Goal: Connect with others: Connect with others

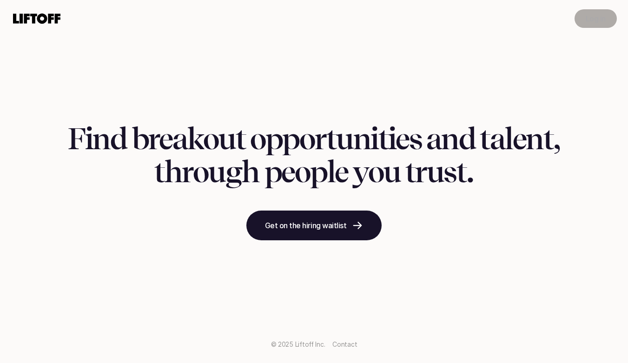
click at [597, 14] on p "Log in" at bounding box center [596, 18] width 20 height 11
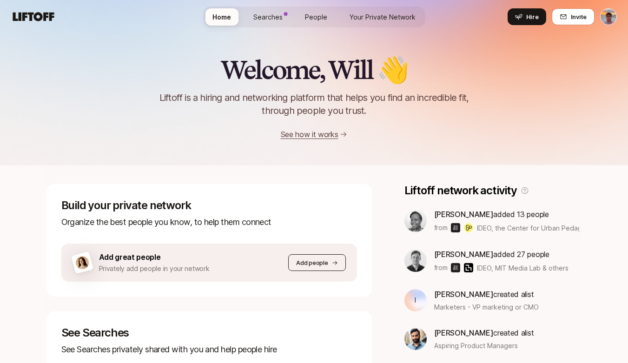
click at [314, 257] on button "Add people" at bounding box center [316, 262] width 57 height 17
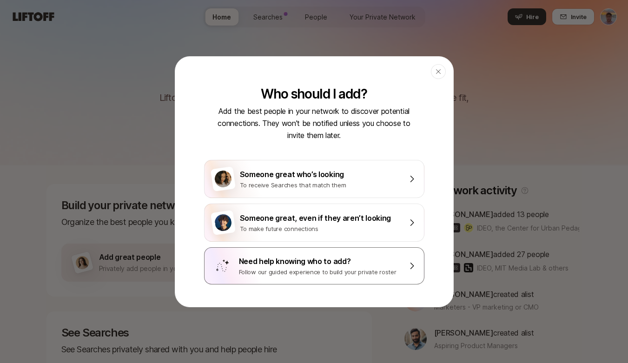
click at [292, 265] on div "Need help knowing who to add?" at bounding box center [320, 261] width 163 height 12
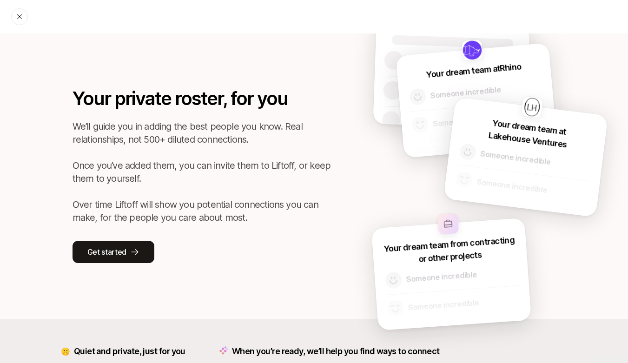
click at [19, 22] on div at bounding box center [19, 16] width 17 height 17
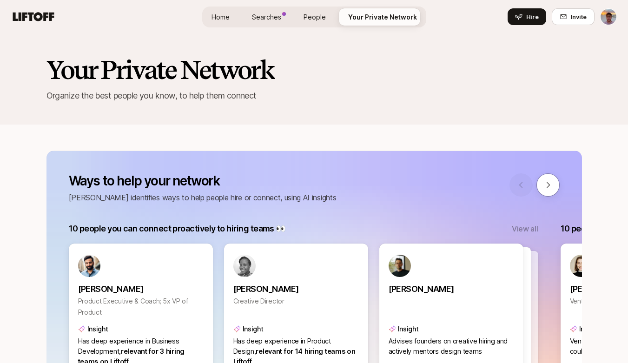
click at [320, 19] on span "People" at bounding box center [315, 17] width 22 height 10
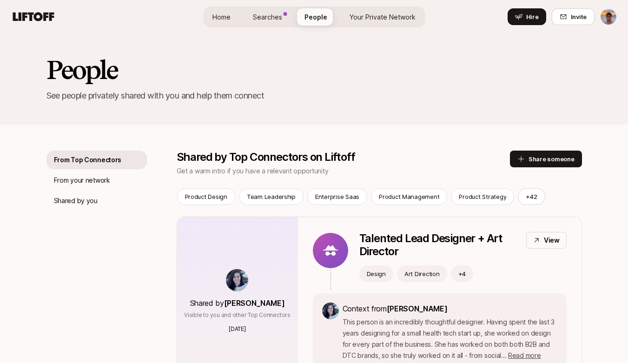
click at [229, 17] on span "Home" at bounding box center [221, 17] width 18 height 10
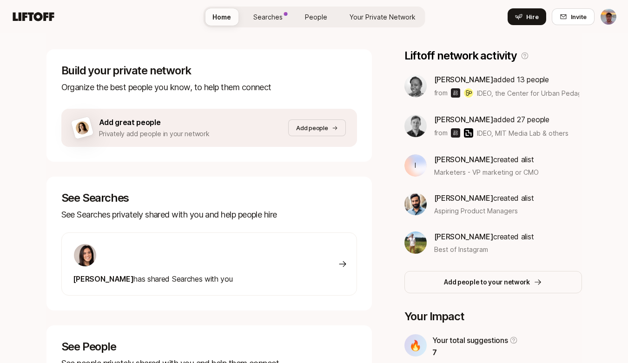
scroll to position [136, 0]
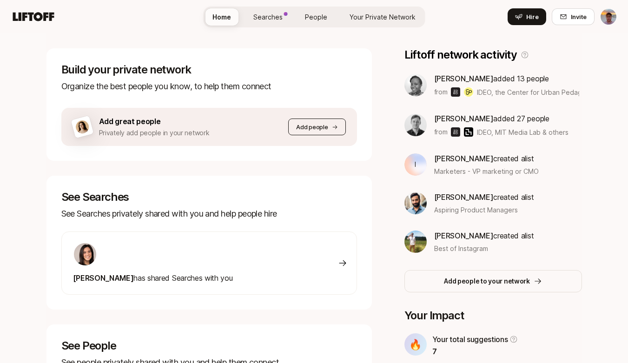
click at [322, 120] on button "Add people" at bounding box center [316, 127] width 57 height 17
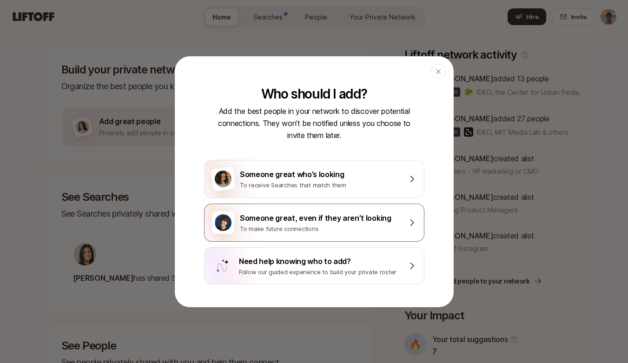
click at [335, 212] on div "Someone great, even if they aren’t looking" at bounding box center [321, 218] width 162 height 12
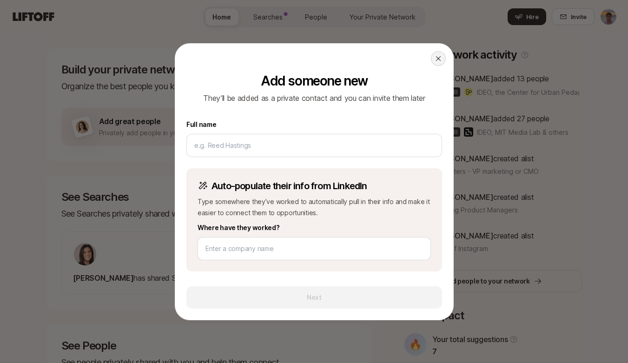
click at [435, 59] on icon at bounding box center [438, 58] width 7 height 7
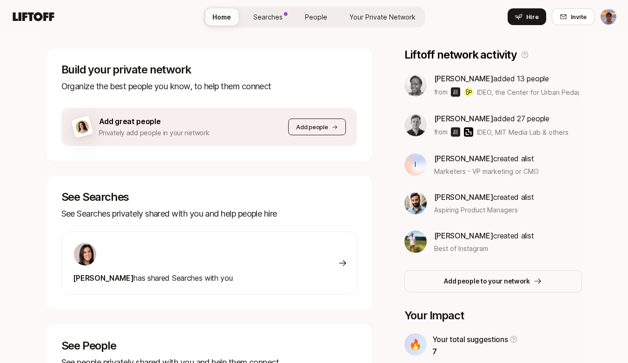
click at [300, 127] on p "Add people" at bounding box center [312, 126] width 32 height 9
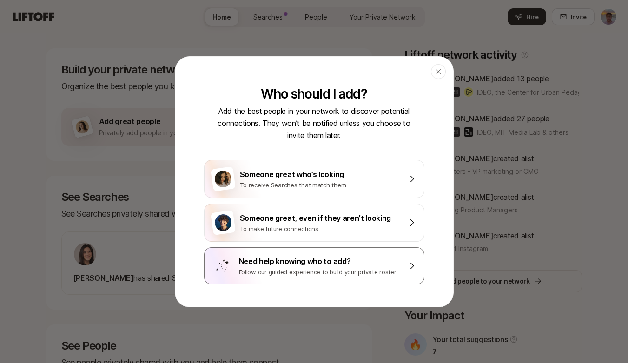
click at [298, 266] on div "Need help knowing who to add?" at bounding box center [320, 261] width 163 height 12
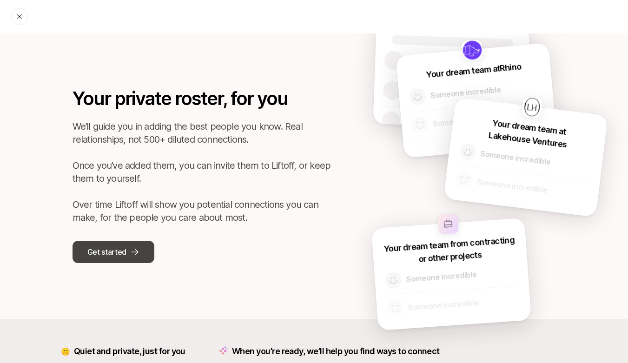
click at [120, 251] on p "Get started" at bounding box center [106, 252] width 39 height 12
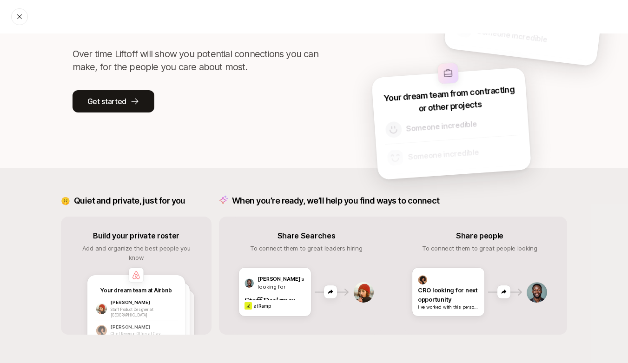
scroll to position [159, 0]
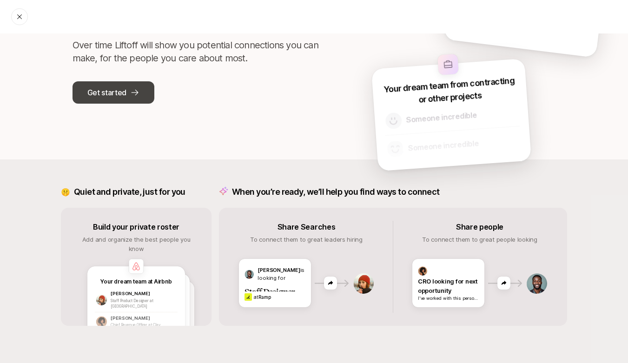
click at [123, 91] on p "Get started" at bounding box center [106, 92] width 39 height 12
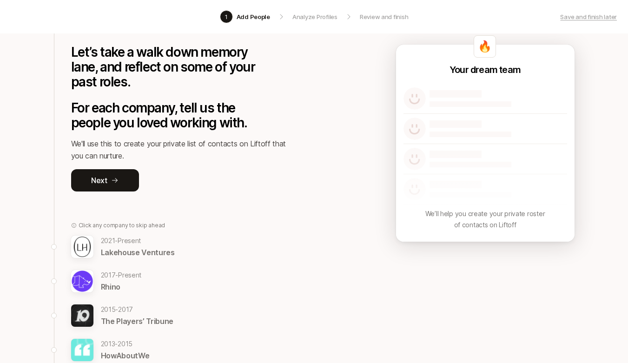
scroll to position [63, 0]
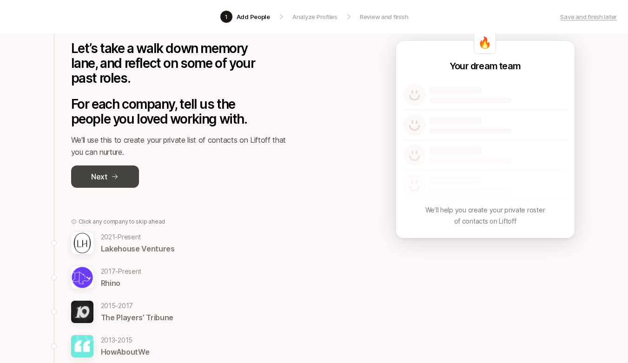
click at [113, 173] on icon at bounding box center [114, 176] width 7 height 7
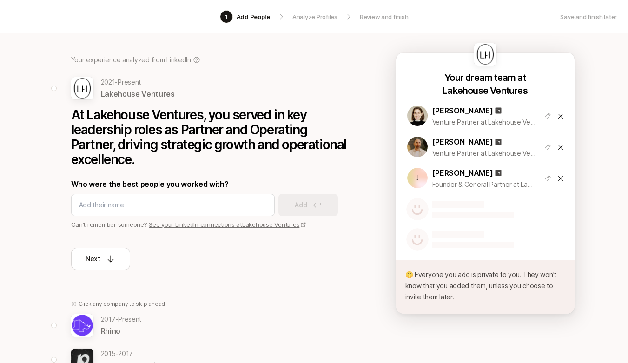
scroll to position [52, 0]
click at [224, 225] on link "See your LinkedIn connections at Lakehouse Ventures" at bounding box center [228, 223] width 158 height 7
click at [219, 225] on link "See your LinkedIn connections at Lakehouse Ventures" at bounding box center [228, 223] width 158 height 7
click at [102, 257] on div "Next" at bounding box center [101, 258] width 30 height 11
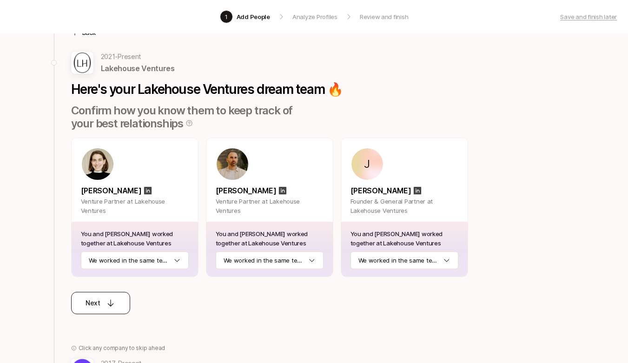
click at [93, 307] on p "Next" at bounding box center [93, 303] width 15 height 11
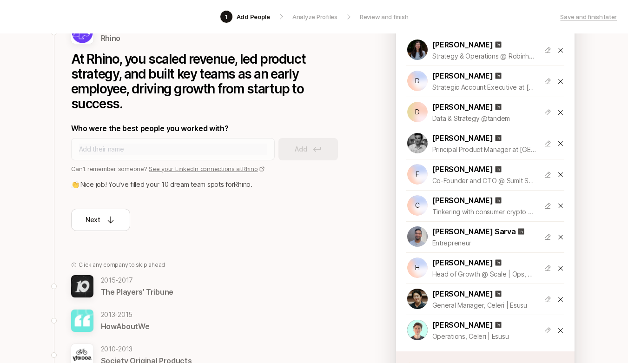
scroll to position [103, 0]
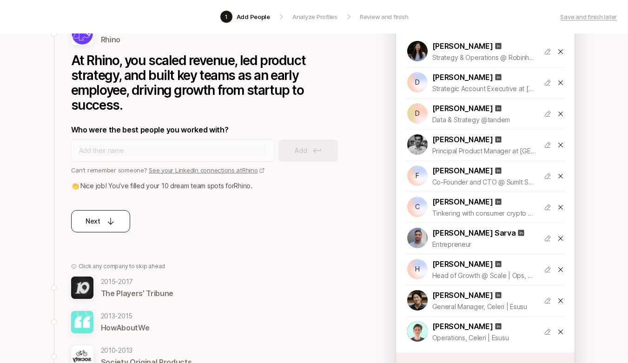
click at [112, 220] on icon at bounding box center [110, 221] width 9 height 9
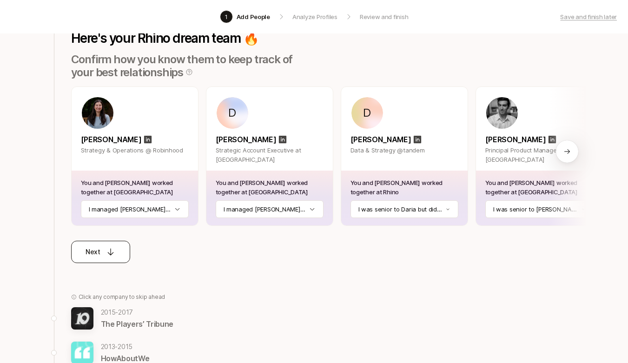
click at [111, 253] on icon at bounding box center [110, 251] width 9 height 9
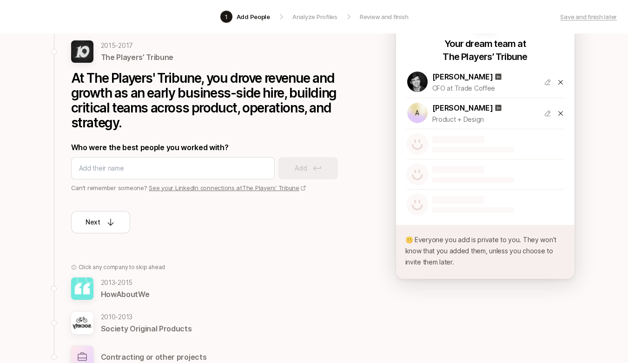
scroll to position [83, 0]
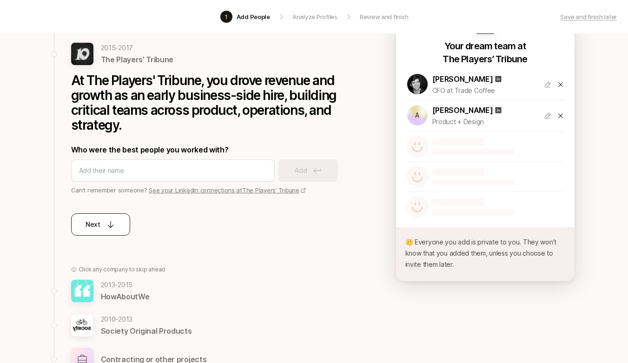
click at [107, 224] on icon at bounding box center [110, 224] width 9 height 9
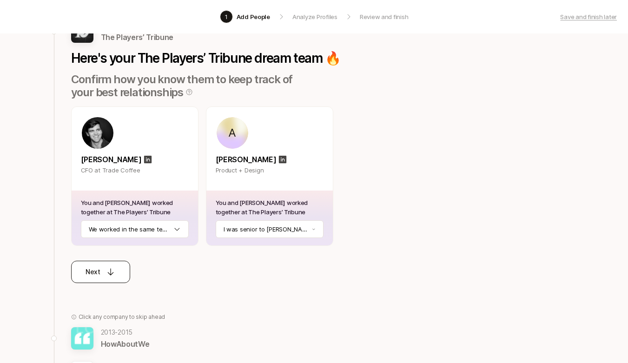
click at [114, 267] on icon at bounding box center [110, 271] width 9 height 9
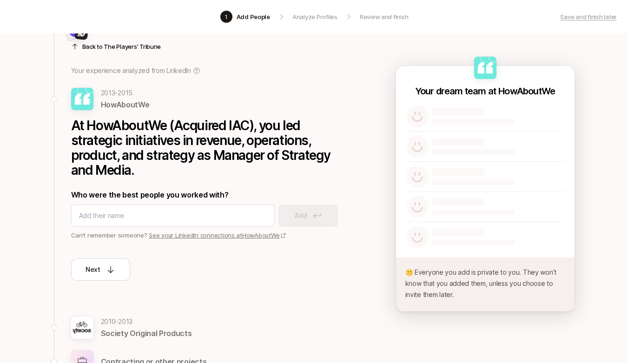
scroll to position [21, 0]
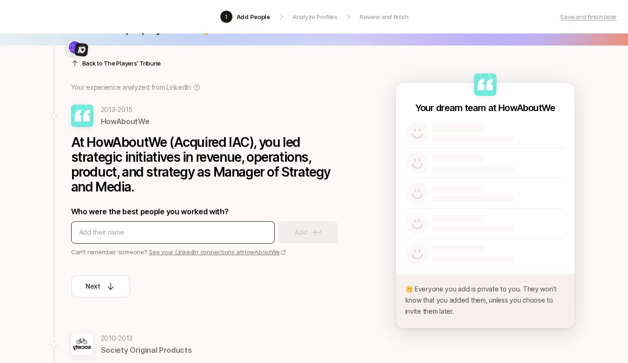
click at [177, 234] on input at bounding box center [173, 232] width 188 height 11
type input "ivy wu"
click at [176, 234] on input at bounding box center [173, 232] width 188 height 11
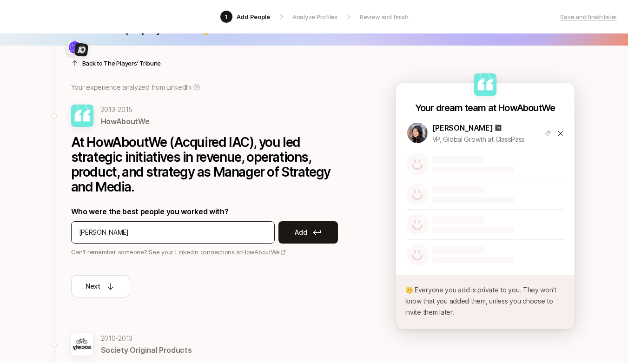
type input "brian schechter"
click at [155, 235] on input at bounding box center [173, 232] width 188 height 11
type input "aaron schilkrout"
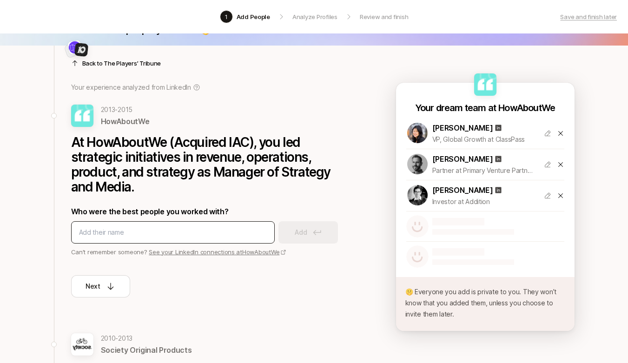
click at [141, 228] on input at bounding box center [173, 232] width 188 height 11
type input "aaron stein"
click at [159, 233] on input at bounding box center [173, 232] width 188 height 11
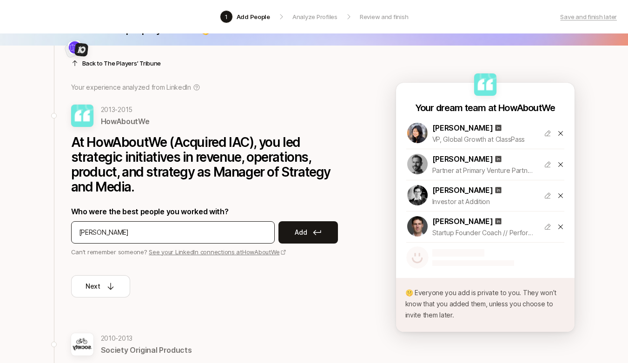
type input "scott alden"
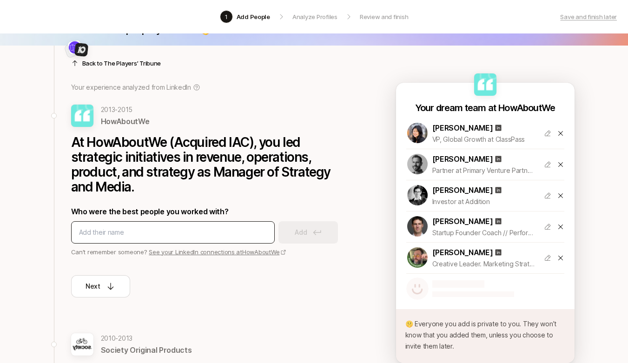
click at [159, 233] on input at bounding box center [173, 232] width 188 height 11
type input "savannah wolf"
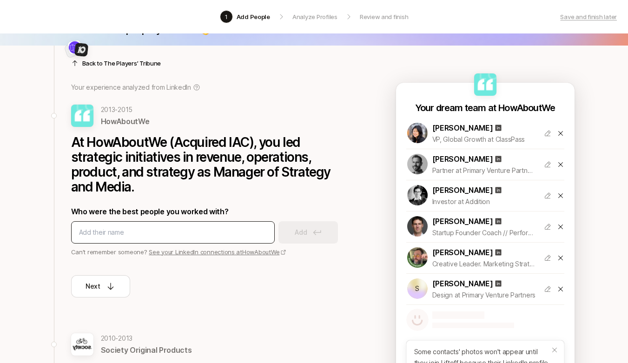
click at [189, 229] on input at bounding box center [173, 232] width 188 height 11
click at [206, 252] on link "See your LinkedIn connections at HowAboutWe" at bounding box center [218, 251] width 138 height 7
click at [139, 227] on input at bounding box center [173, 232] width 188 height 11
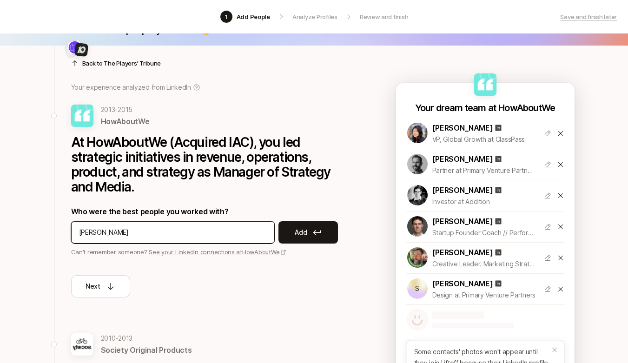
type input "kevin oconnell"
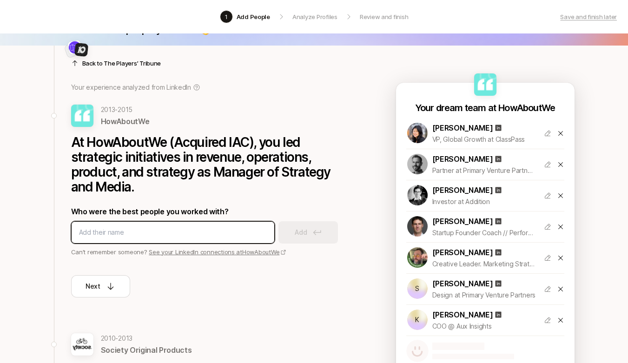
click at [142, 230] on input at bounding box center [173, 232] width 188 height 11
type input "emery rosansky"
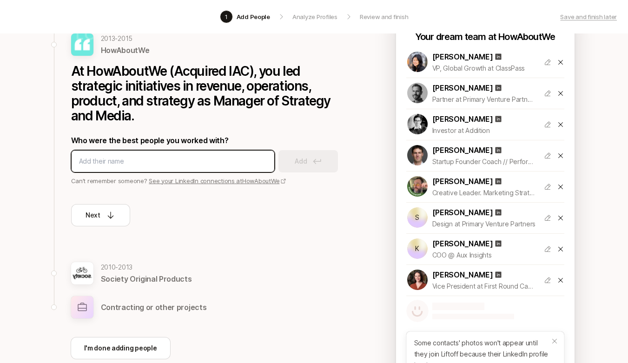
scroll to position [110, 0]
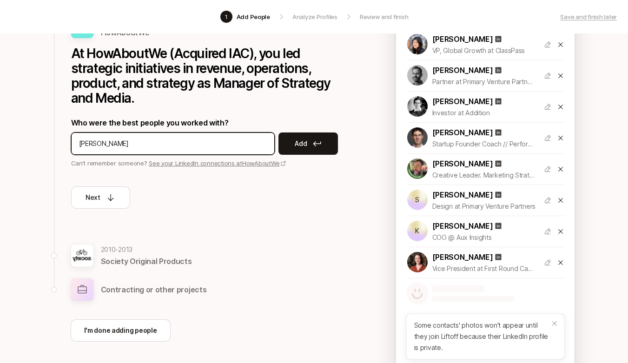
type input "akshay rathod"
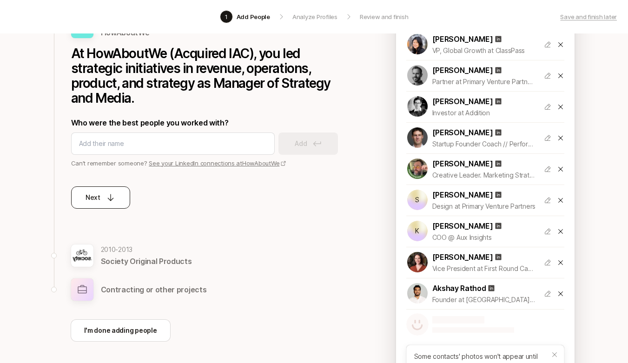
click at [112, 202] on div "Next" at bounding box center [101, 197] width 30 height 11
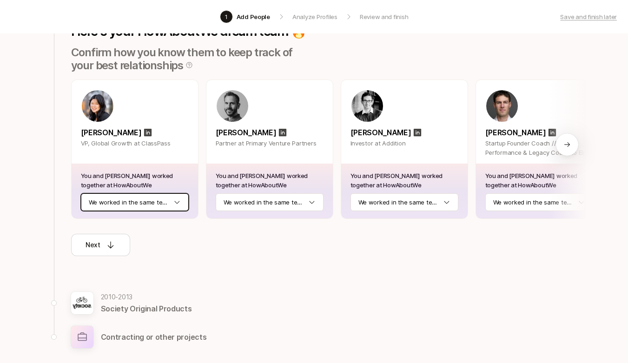
click at [129, 199] on html "1 Add People Analyze Profiles Review and finish Save and finish later Add the b…" at bounding box center [314, 71] width 628 height 363
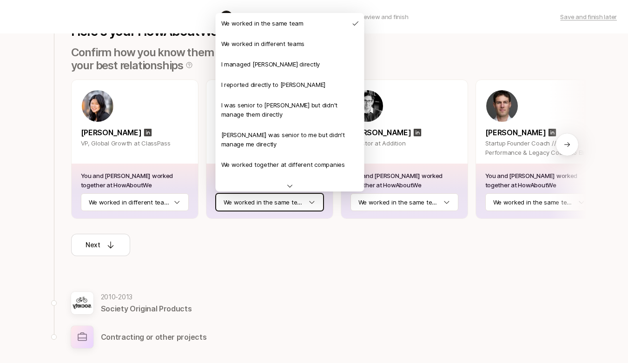
click at [266, 202] on html "1 Add People Analyze Profiles Review and finish Save and finish later Add the b…" at bounding box center [314, 71] width 628 height 363
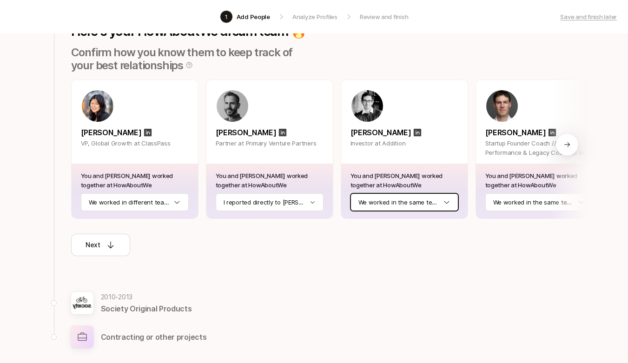
click at [406, 200] on html "1 Add People Analyze Profiles Review and finish Save and finish later Add the b…" at bounding box center [314, 71] width 628 height 363
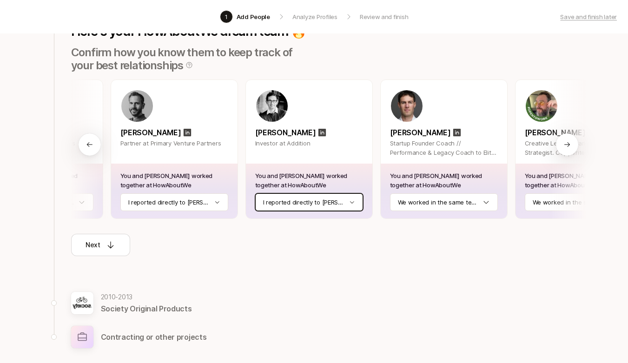
scroll to position [0, 104]
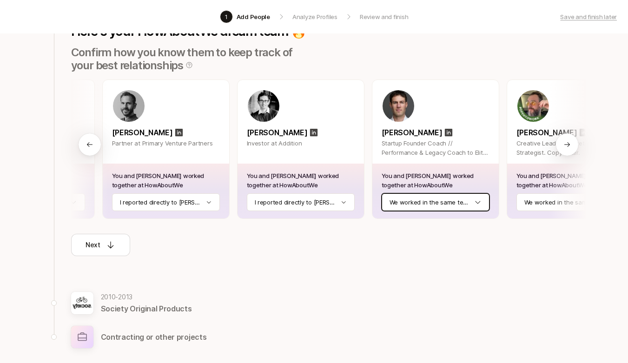
click at [422, 200] on html "1 Add People Analyze Profiles Review and finish Save and finish later Add the b…" at bounding box center [314, 71] width 628 height 363
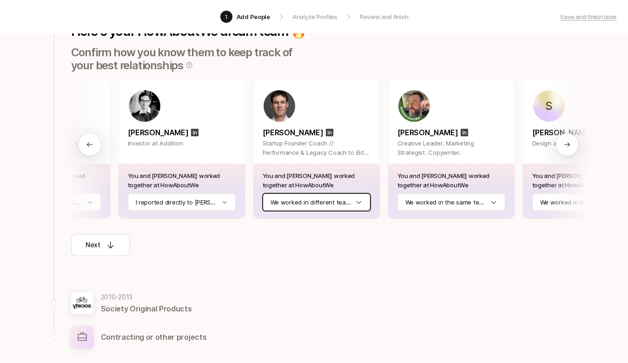
scroll to position [0, 252]
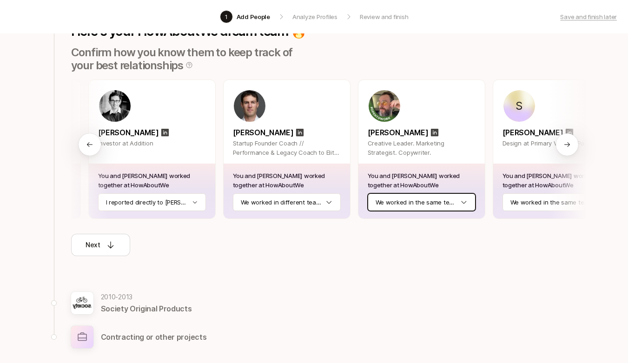
click at [420, 203] on html "1 Add People Analyze Profiles Review and finish Save and finish later Add the b…" at bounding box center [314, 71] width 628 height 363
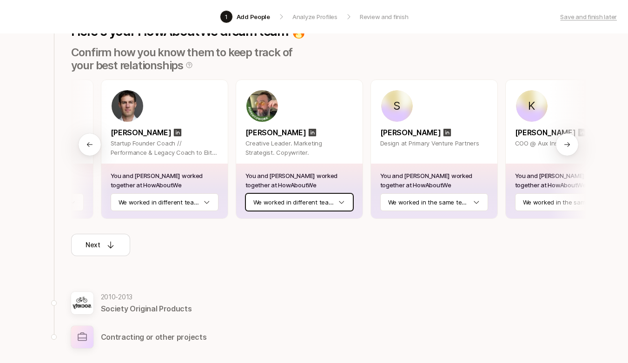
scroll to position [0, 384]
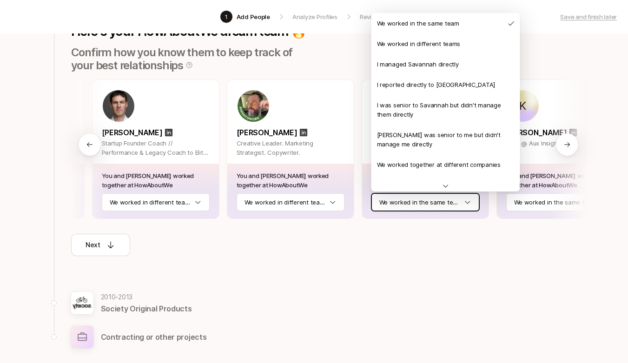
click at [407, 199] on html "1 Add People Analyze Profiles Review and finish Save and finish later Add the b…" at bounding box center [314, 71] width 628 height 363
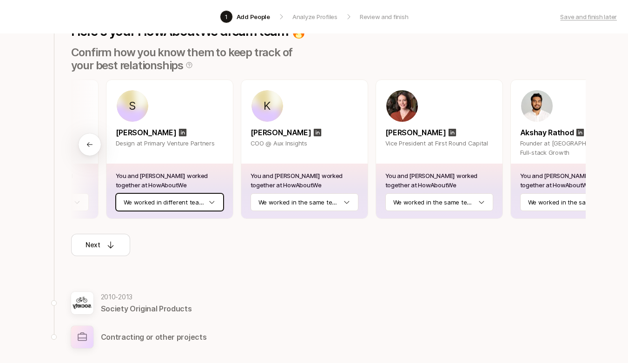
scroll to position [0, 691]
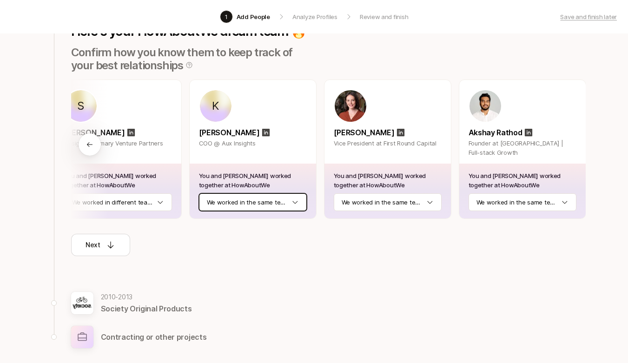
click at [237, 207] on html "1 Add People Analyze Profiles Review and finish Save and finish later Add the b…" at bounding box center [314, 71] width 628 height 363
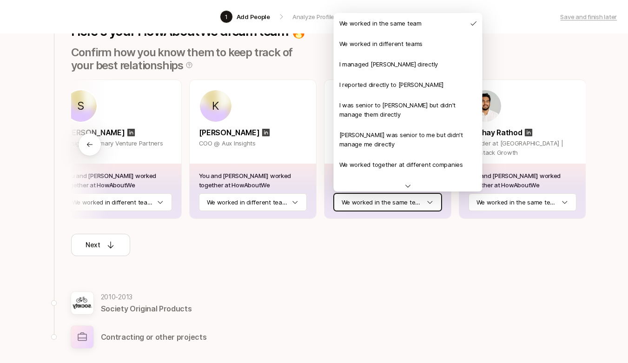
click at [384, 207] on html "1 Add People Analyze Profiles Review and finish Save and finish later Add the b…" at bounding box center [314, 71] width 628 height 363
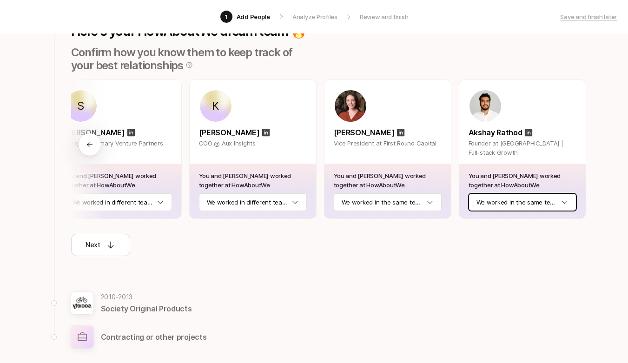
click at [484, 200] on html "1 Add People Analyze Profiles Review and finish Save and finish later Add the b…" at bounding box center [314, 71] width 628 height 363
click at [110, 248] on icon at bounding box center [111, 245] width 6 height 7
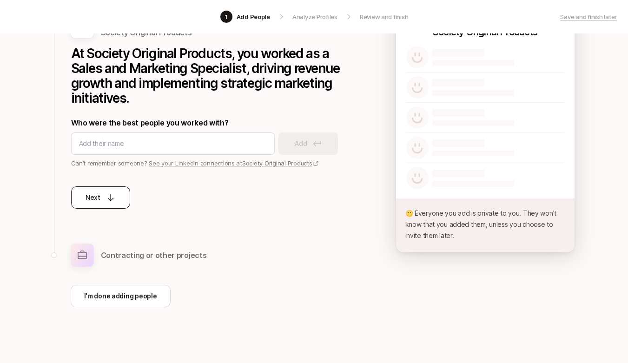
click at [106, 193] on icon at bounding box center [110, 197] width 9 height 9
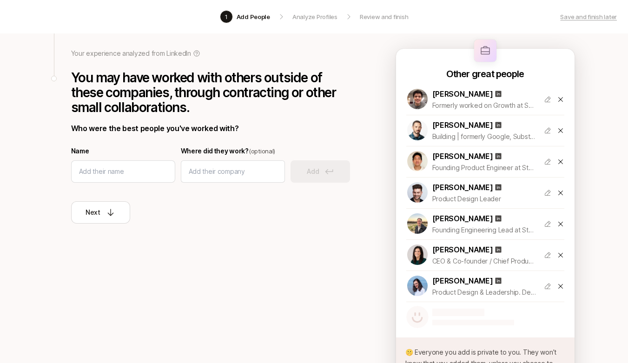
scroll to position [57, 0]
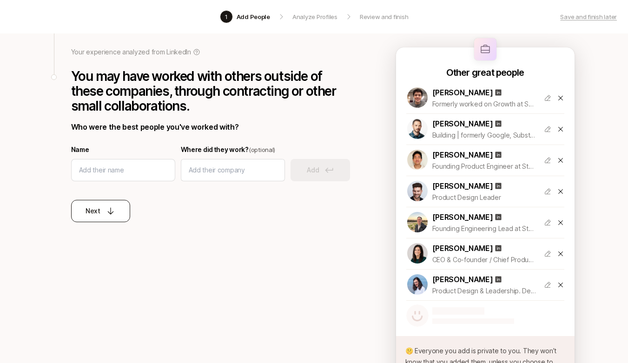
click at [118, 212] on button "Next" at bounding box center [100, 211] width 59 height 22
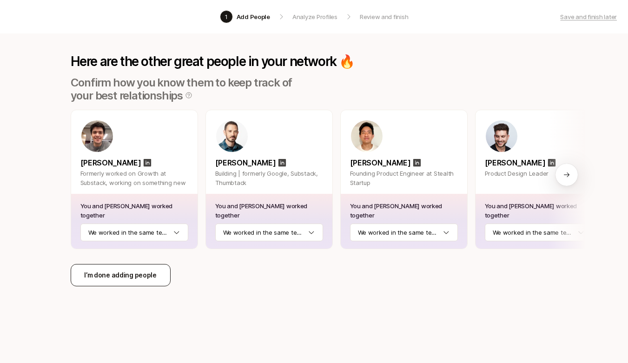
click at [130, 268] on button "I’m done adding people" at bounding box center [121, 275] width 100 height 22
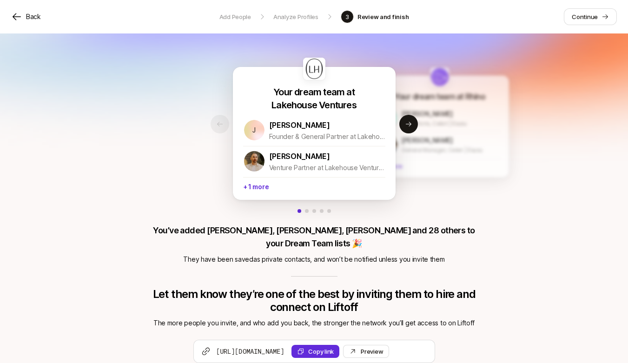
scroll to position [13, 0]
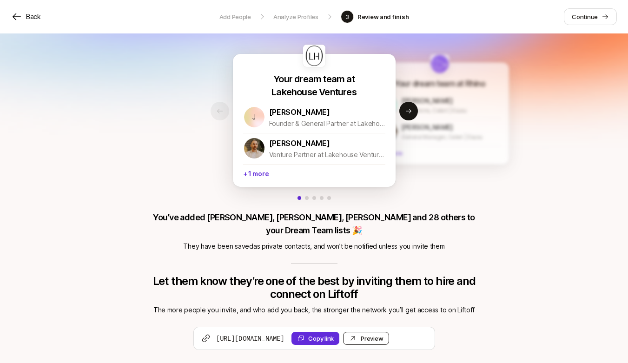
click at [383, 334] on div "Preview Invite" at bounding box center [372, 338] width 22 height 9
click at [601, 19] on link "Continue" at bounding box center [590, 16] width 53 height 17
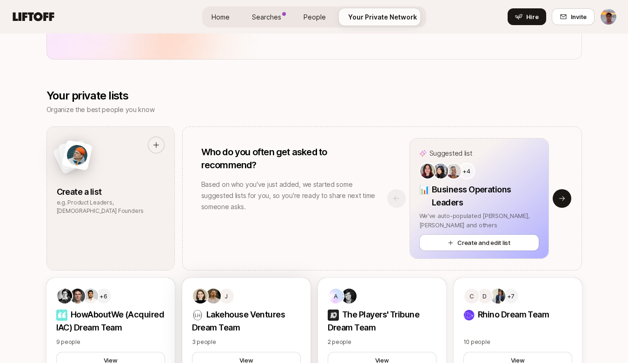
scroll to position [803, 0]
click at [566, 199] on button "Next slide" at bounding box center [562, 199] width 19 height 19
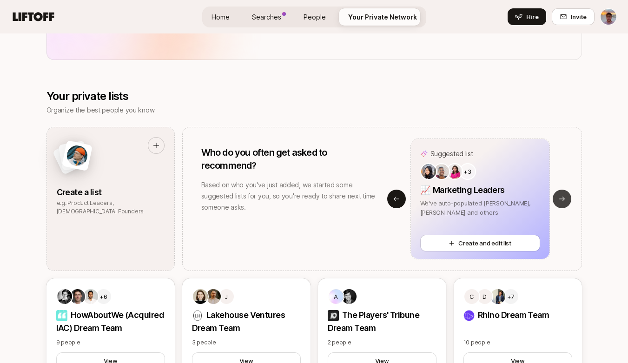
click at [566, 199] on button "Next slide" at bounding box center [562, 199] width 19 height 19
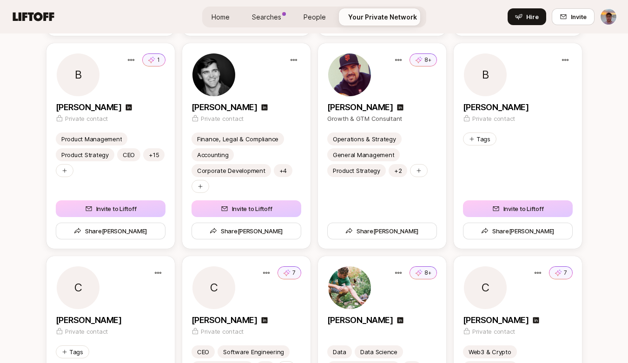
scroll to position [2193, 0]
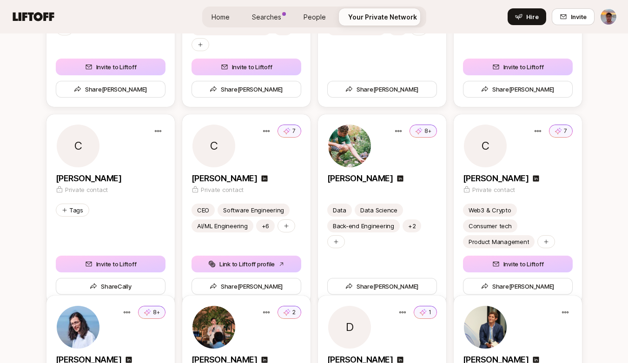
scroll to position [2182, 0]
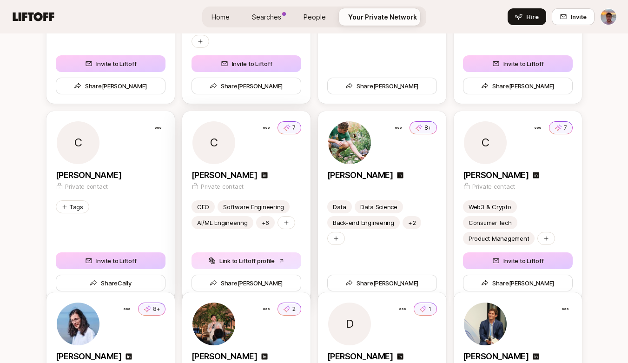
click at [283, 258] on icon "button" at bounding box center [281, 261] width 6 height 6
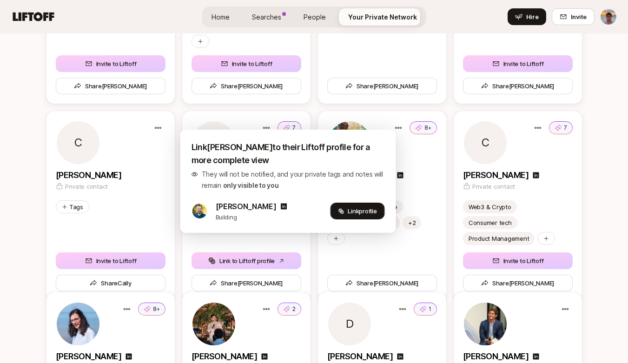
click at [344, 213] on button "Link profile" at bounding box center [357, 211] width 54 height 17
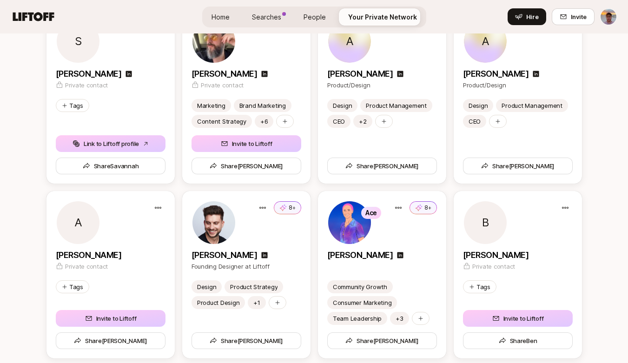
scroll to position [1648, 0]
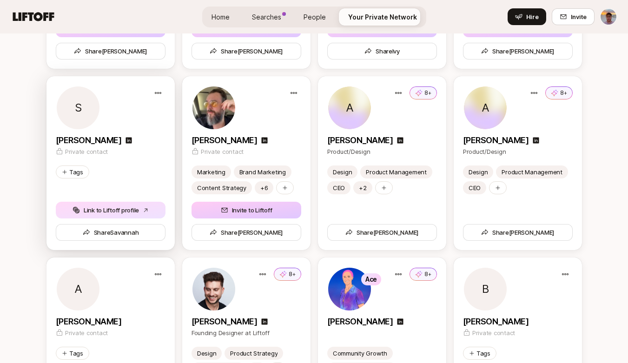
click at [157, 211] on button "Link to Liftoff profile" at bounding box center [111, 210] width 110 height 17
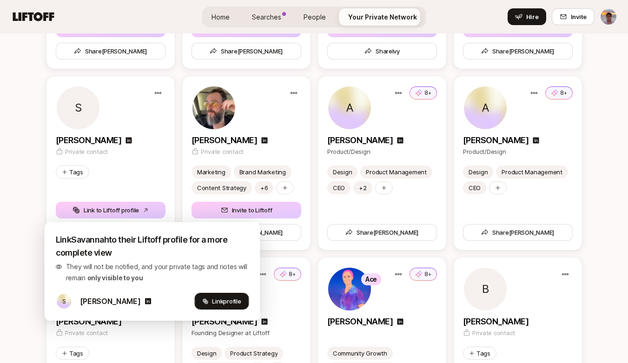
click at [235, 303] on span "profile" at bounding box center [232, 301] width 18 height 7
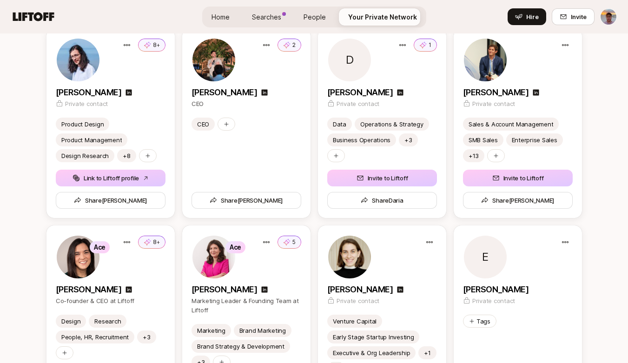
scroll to position [2457, 0]
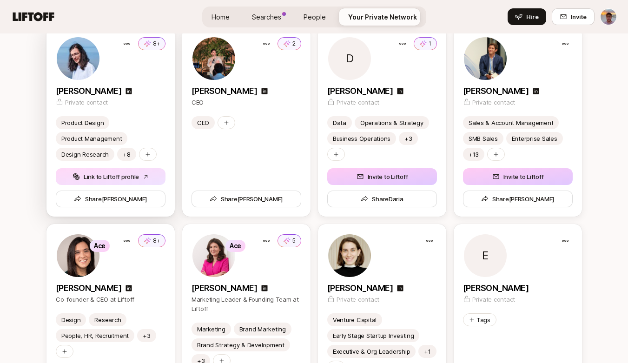
click at [155, 174] on button "Link to Liftoff profile" at bounding box center [111, 176] width 110 height 17
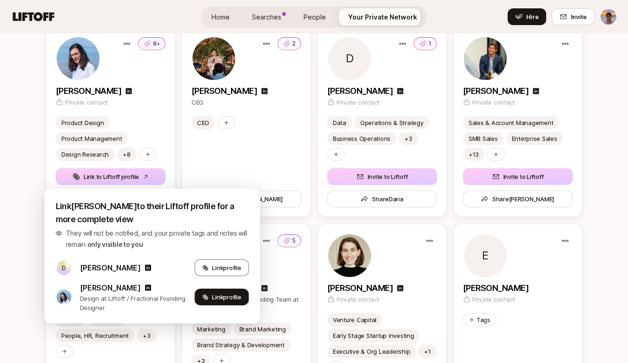
click at [223, 299] on span "profile" at bounding box center [232, 296] width 18 height 7
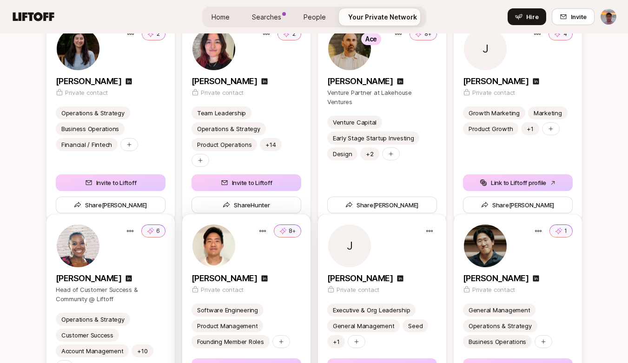
scroll to position [3076, 0]
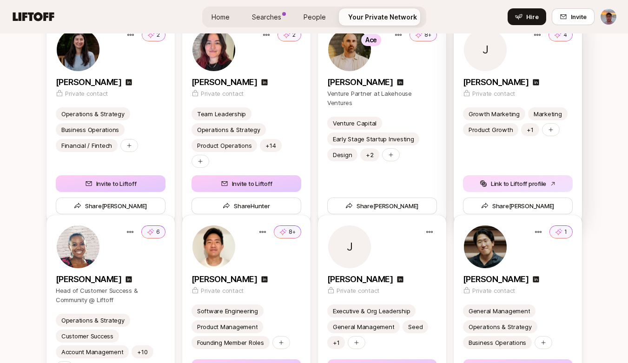
click at [527, 175] on button "Link to Liftoff profile" at bounding box center [518, 183] width 110 height 17
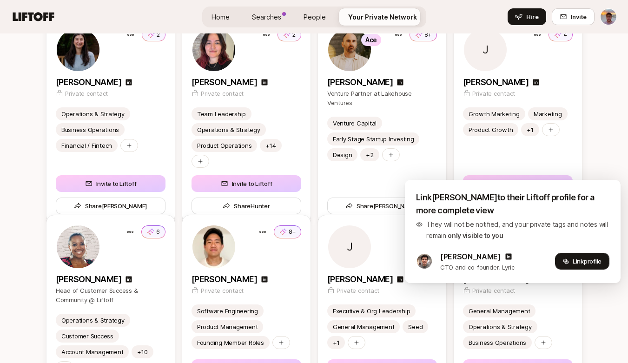
click at [586, 265] on span "Link profile" at bounding box center [587, 261] width 29 height 9
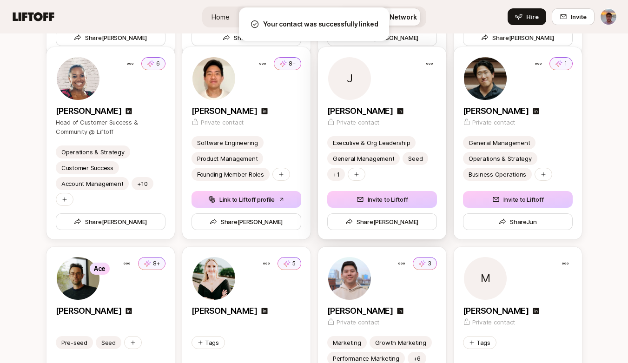
scroll to position [3245, 0]
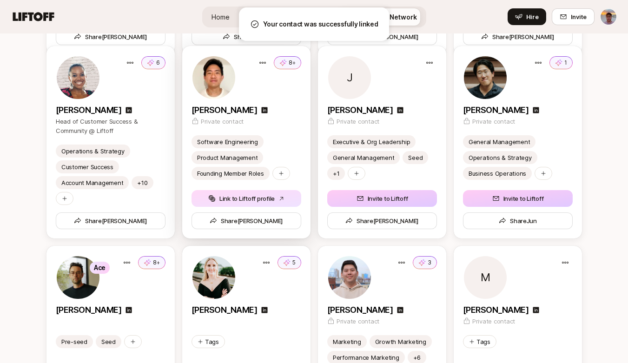
click at [288, 192] on button "Link to Liftoff profile" at bounding box center [247, 198] width 110 height 17
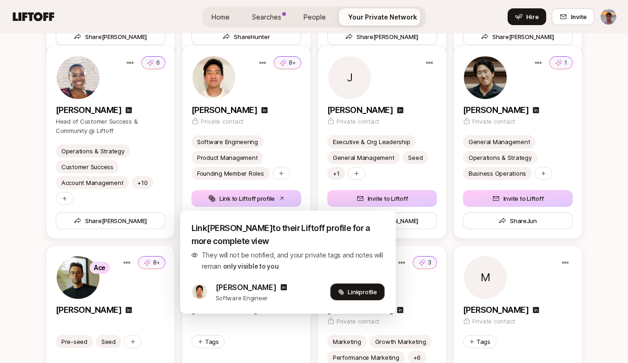
click at [355, 290] on span "Link profile" at bounding box center [362, 291] width 29 height 9
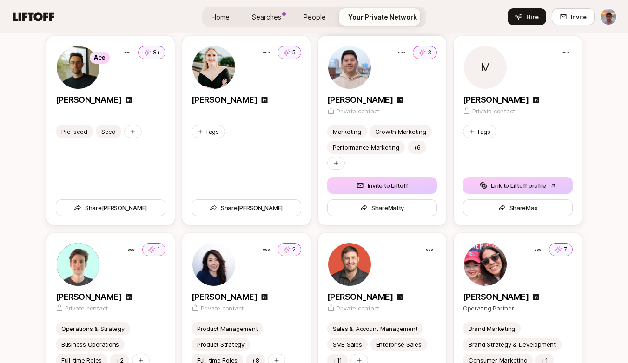
scroll to position [3458, 0]
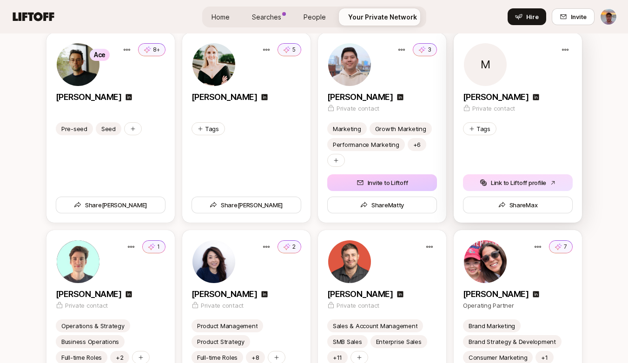
click at [504, 183] on button "Link to Liftoff profile" at bounding box center [518, 182] width 110 height 17
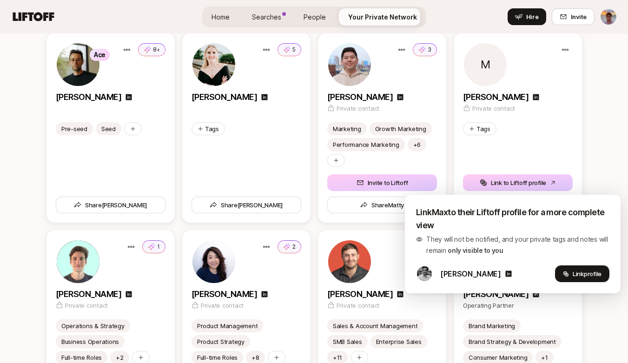
click at [592, 278] on span "Link profile" at bounding box center [587, 273] width 29 height 9
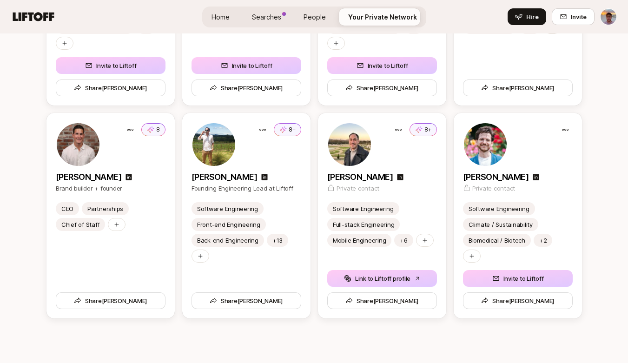
scroll to position [4200, 0]
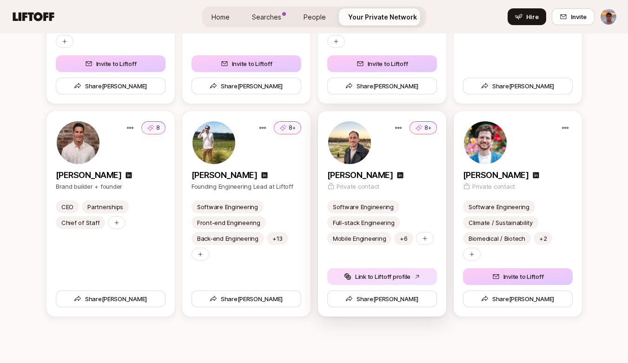
click at [427, 268] on button "Link to Liftoff profile" at bounding box center [382, 276] width 110 height 17
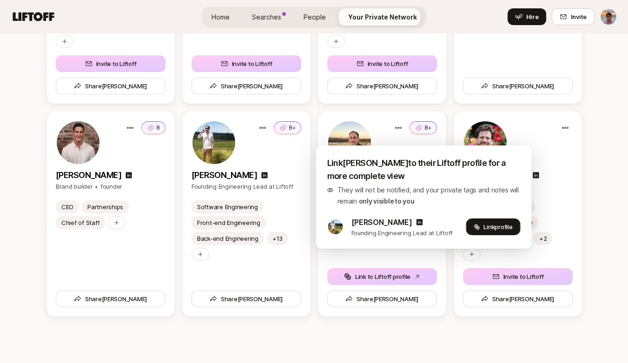
click at [487, 226] on span "Link profile" at bounding box center [497, 226] width 29 height 9
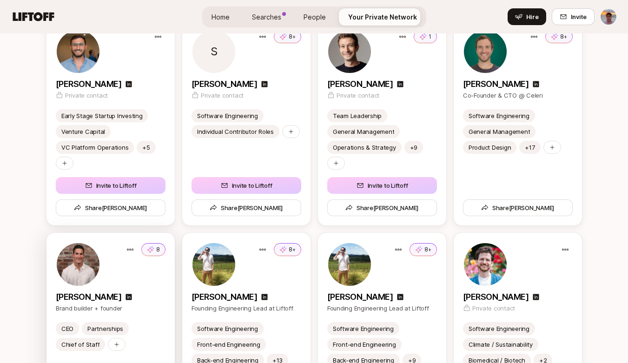
scroll to position [4059, 0]
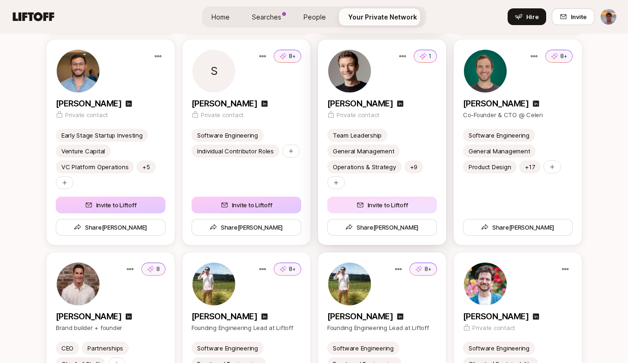
click at [374, 208] on button "Invite to Liftoff" at bounding box center [382, 205] width 110 height 17
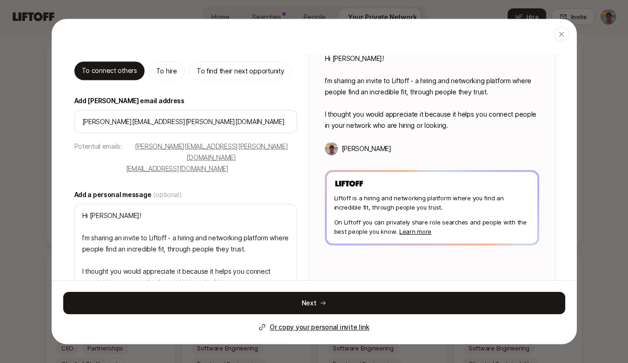
scroll to position [60, 0]
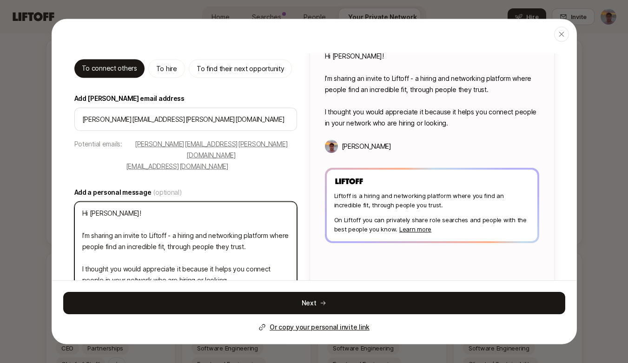
click at [135, 201] on textarea "Hi Scott! I’m sharing an invite to Liftoff - a hiring and networking platform w…" at bounding box center [185, 246] width 223 height 90
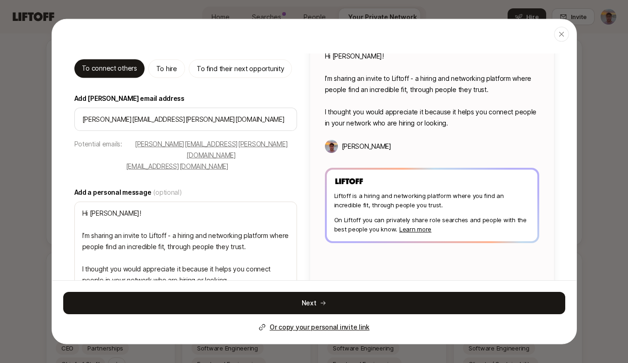
click at [156, 141] on p "scott.gorlick@gmail.com" at bounding box center [211, 149] width 171 height 22
type textarea "x"
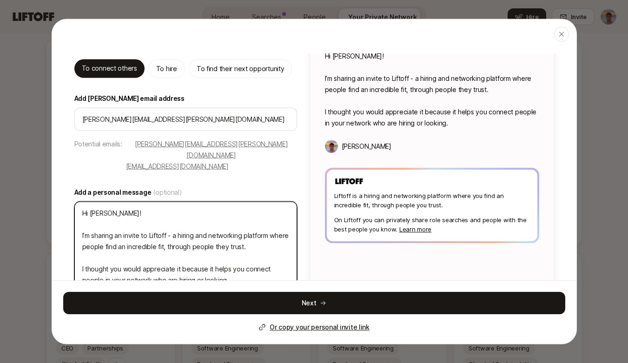
click at [139, 201] on textarea "Hi Scott! I’m sharing an invite to Liftoff - a hiring and networking platform w…" at bounding box center [185, 246] width 223 height 90
type textarea "Hi Scott! I’m sharing an invite to Liftoff - a hiring and networking platform w…"
type textarea "x"
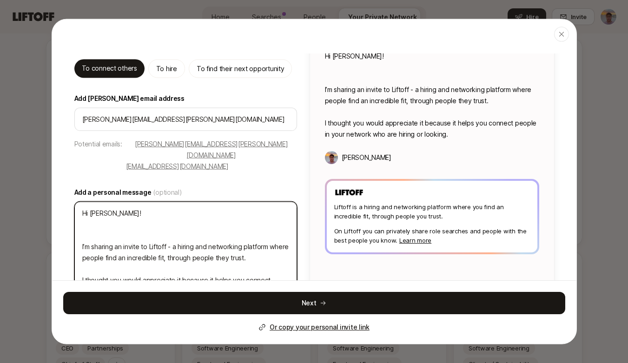
type textarea "Hi Scott! I’m sharing an invite to Liftoff - a hiring and networking platform w…"
type textarea "x"
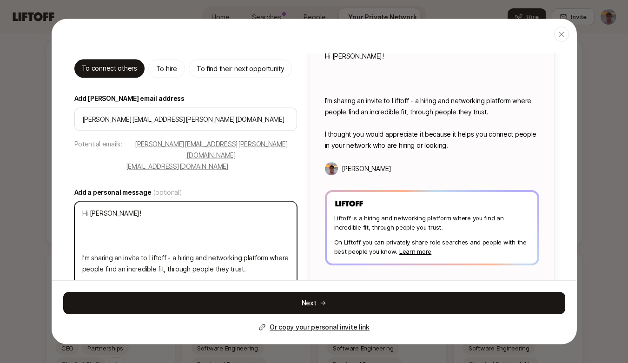
type textarea "Hi Scott! H I’m sharing an invite to Liftoff - a hiring and networking platform…"
type textarea "x"
type textarea "Hi Scott! Ho I’m sharing an invite to Liftoff - a hiring and networking platfor…"
type textarea "x"
type textarea "Hi Scott! Hop I’m sharing an invite to Liftoff - a hiring and networking platfo…"
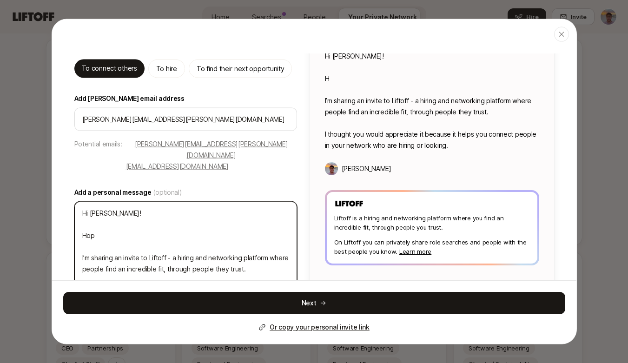
type textarea "x"
type textarea "Hi Scott! Hope I’m sharing an invite to Liftoff - a hiring and networking platf…"
type textarea "x"
type textarea "Hi Scott! Hoper I’m sharing an invite to Liftoff - a hiring and networking plat…"
type textarea "x"
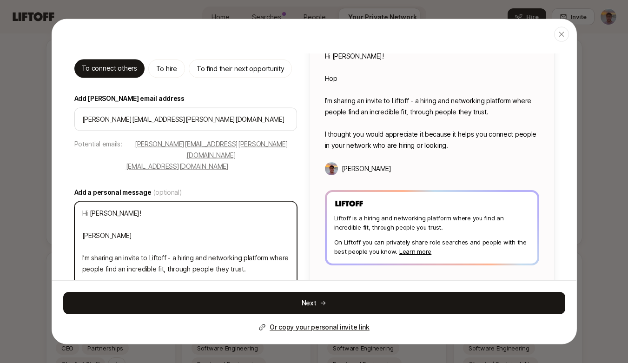
type textarea "Hi Scott! Hoper I’m sharing an invite to Liftoff - a hiring and networking plat…"
type textarea "x"
type textarea "Hi Scott! Hoper y I’m sharing an invite to Liftoff - a hiring and networking pl…"
type textarea "x"
type textarea "Hi Scott! Hoper yo I’m sharing an invite to Liftoff - a hiring and networking p…"
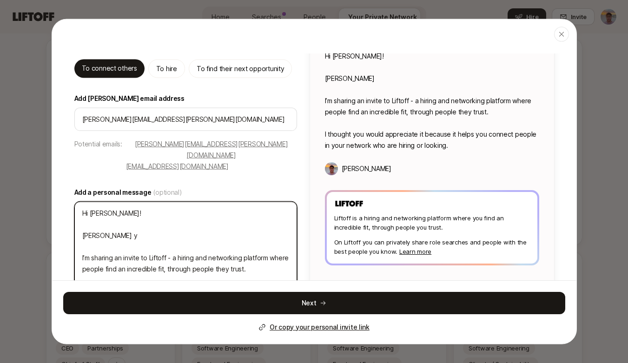
type textarea "x"
type textarea "Hi Scott! Hoper you I’m sharing an invite to Liftoff - a hiring and networking …"
type textarea "x"
type textarea "Hi Scott! Hoper your I’m sharing an invite to Liftoff - a hiring and networking…"
type textarea "x"
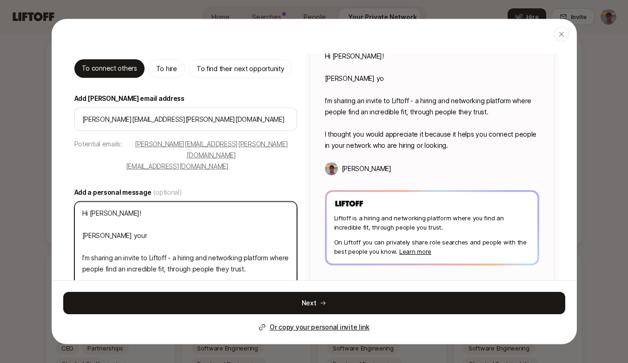
type textarea "Hi Scott! Hoper youre I’m sharing an invite to Liftoff - a hiring and networkin…"
type textarea "x"
type textarea "Hi Scott! Hoper youre I’m sharing an invite to Liftoff - a hiring and networkin…"
type textarea "x"
type textarea "Hi Scott! Hoper youre d I’m sharing an invite to Liftoff - a hiring and network…"
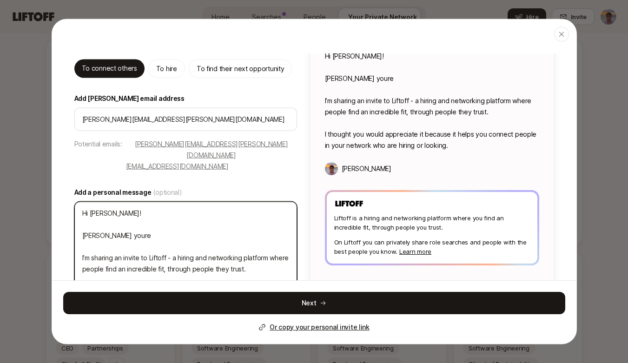
type textarea "x"
type textarea "Hi Scott! Hoper youre do I’m sharing an invite to Liftoff - a hiring and networ…"
type textarea "x"
type textarea "Hi Scott! Hoper youre doi I’m sharing an invite to Liftoff - a hiring and netwo…"
type textarea "x"
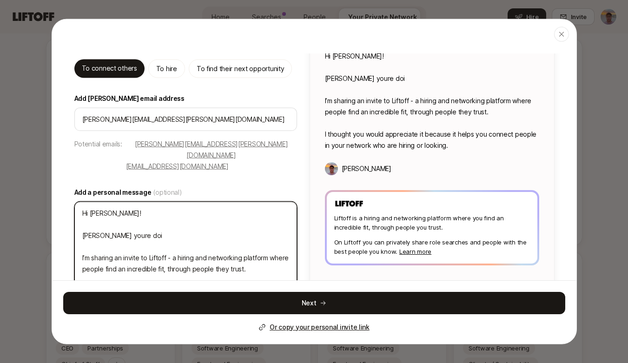
type textarea "Hi Scott! Hoper youre doin I’m sharing an invite to Liftoff - a hiring and netw…"
type textarea "x"
type textarea "Hi Scott! Hoper youre doing I’m sharing an invite to Liftoff - a hiring and net…"
type textarea "x"
type textarea "Hi Scott! Hoper youre doing I’m sharing an invite to Liftoff - a hiring and net…"
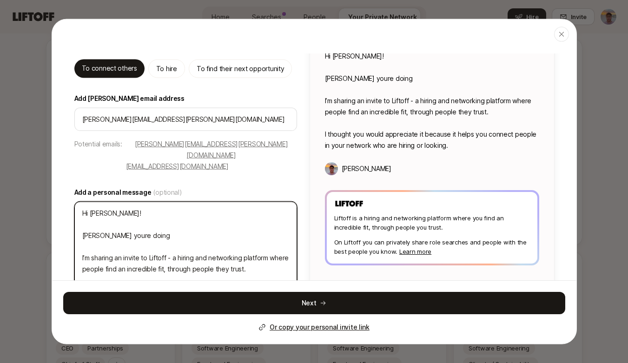
type textarea "x"
type textarea "Hi Scott! Hoper youre doing w I’m sharing an invite to Liftoff - a hiring and n…"
type textarea "x"
type textarea "Hi Scott! Hoper youre doing we I’m sharing an invite to Liftoff - a hiring and …"
type textarea "x"
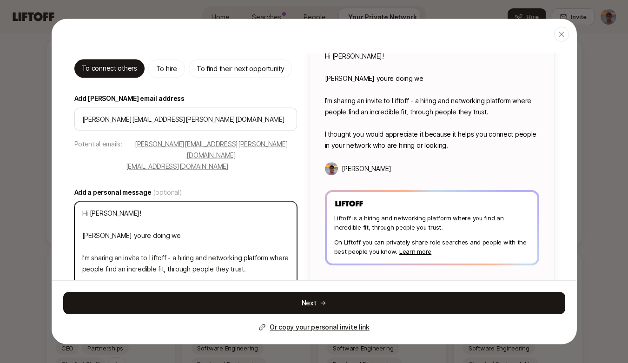
type textarea "Hi Scott! Hoper youre doing wel I’m sharing an invite to Liftoff - a hiring and…"
type textarea "x"
type textarea "Hi Scott! Hoper youre doing well I’m sharing an invite to Liftoff - a hiring an…"
type textarea "x"
type textarea "Hi Scott! Hoper youre doing well. I’m sharing an invite to Liftoff - a hiring a…"
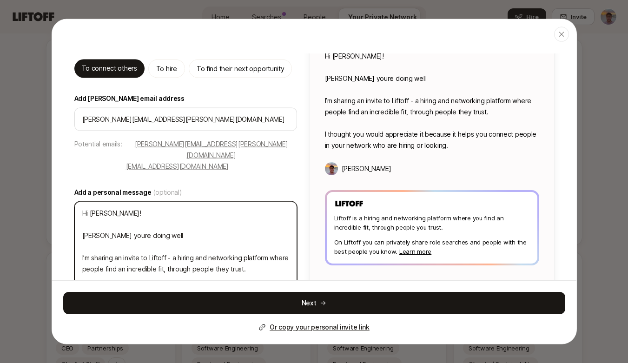
type textarea "x"
type textarea "Hi Scott! Hoper youre doing well. I’m sharing an invite to Liftoff - a hiring a…"
type textarea "x"
click at [113, 214] on textarea "Hi Scott! Hoper youre doing well. I’m sharing an invite to Liftoff - a hiring a…" at bounding box center [185, 257] width 223 height 112
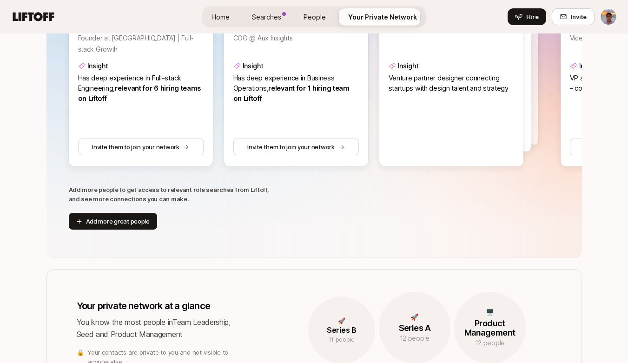
scroll to position [196, 0]
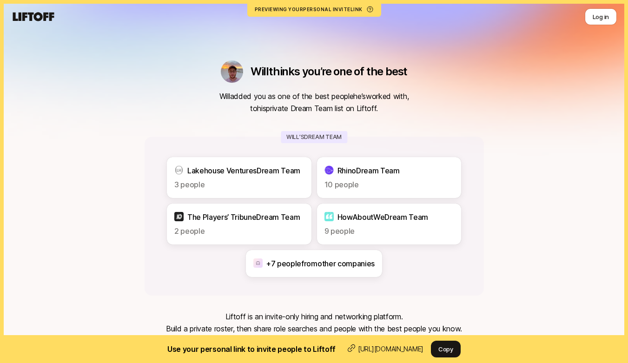
scroll to position [73, 0]
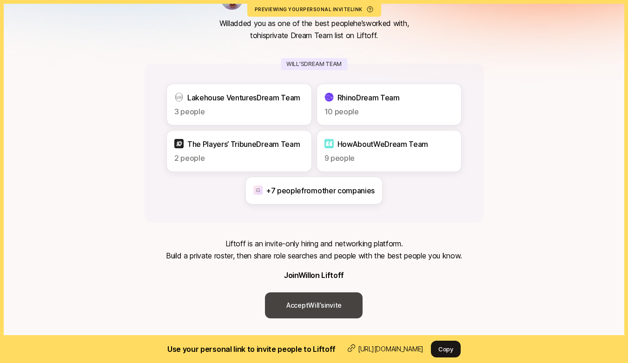
click at [312, 308] on link "Accept [PERSON_NAME]’s invite" at bounding box center [314, 305] width 98 height 26
